Goal: Task Accomplishment & Management: Manage account settings

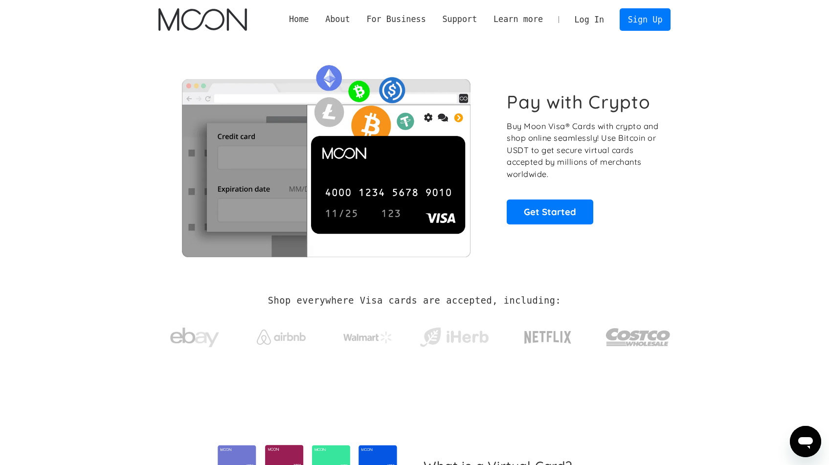
click at [585, 22] on link "Log In" at bounding box center [590, 20] width 46 height 22
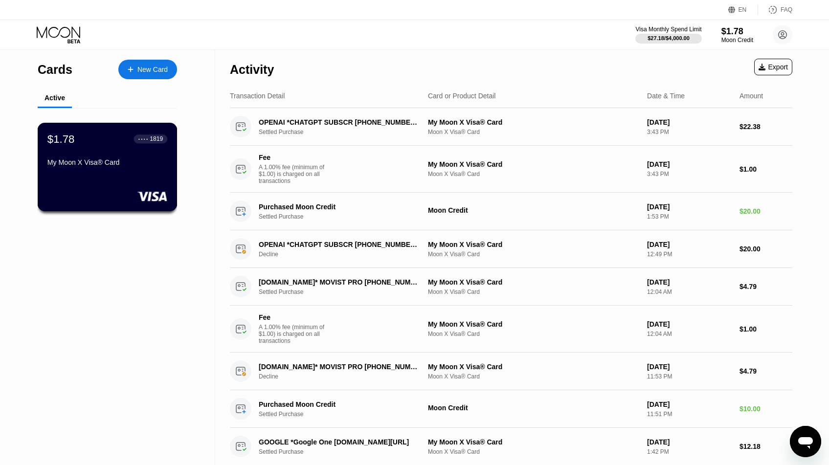
click at [126, 164] on div "My Moon X Visa® Card" at bounding box center [107, 163] width 120 height 8
